Goal: Task Accomplishment & Management: Complete application form

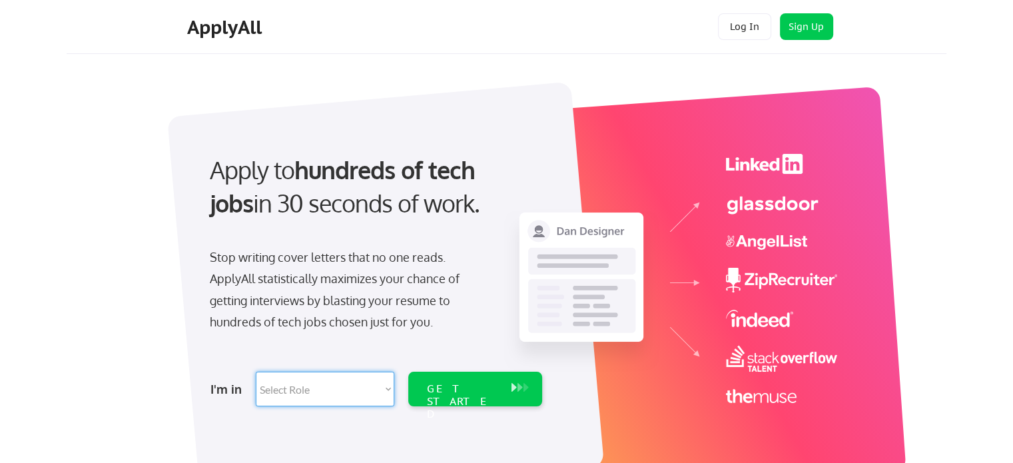
click at [290, 385] on select "Select Role Software Engineering Product Management Customer Success Sales UI/U…" at bounding box center [325, 389] width 139 height 35
select select ""sales""
click at [256, 372] on select "Select Role Software Engineering Product Management Customer Success Sales UI/U…" at bounding box center [325, 389] width 139 height 35
select select ""sales""
click at [286, 191] on div "Apply to hundreds of tech jobs in 30 seconds of work." at bounding box center [373, 186] width 327 height 67
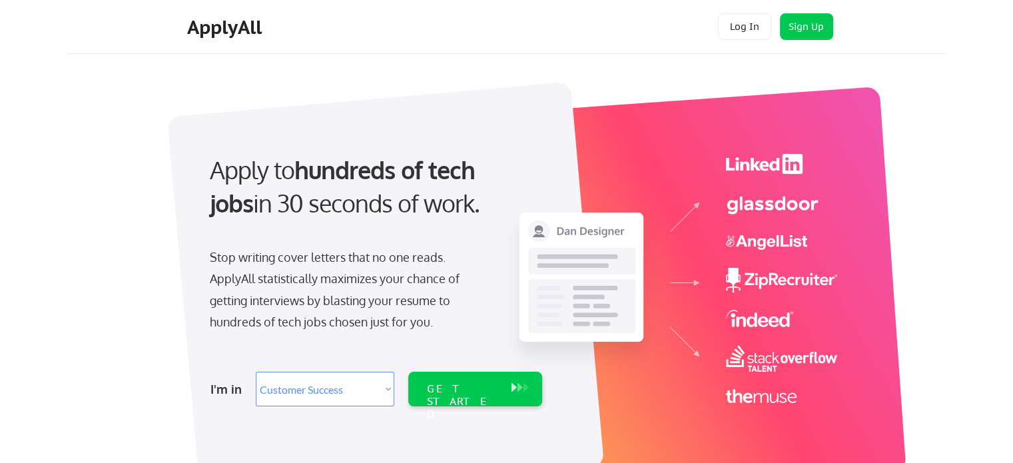
click at [336, 388] on select "Select Role Software Engineering Product Management Customer Success Sales UI/U…" at bounding box center [325, 389] width 139 height 35
select select ""product""
click at [256, 372] on select "Select Role Software Engineering Product Management Customer Success Sales UI/U…" at bounding box center [325, 389] width 139 height 35
select select ""product""
click at [445, 391] on div "GET STARTED" at bounding box center [462, 401] width 71 height 39
